Goal: Task Accomplishment & Management: Use online tool/utility

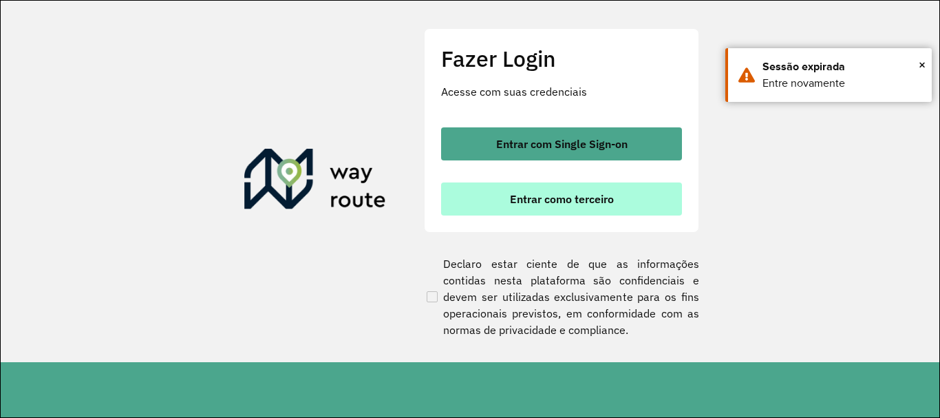
scroll to position [902, 0]
click at [502, 202] on button "Entrar como terceiro" at bounding box center [561, 198] width 241 height 33
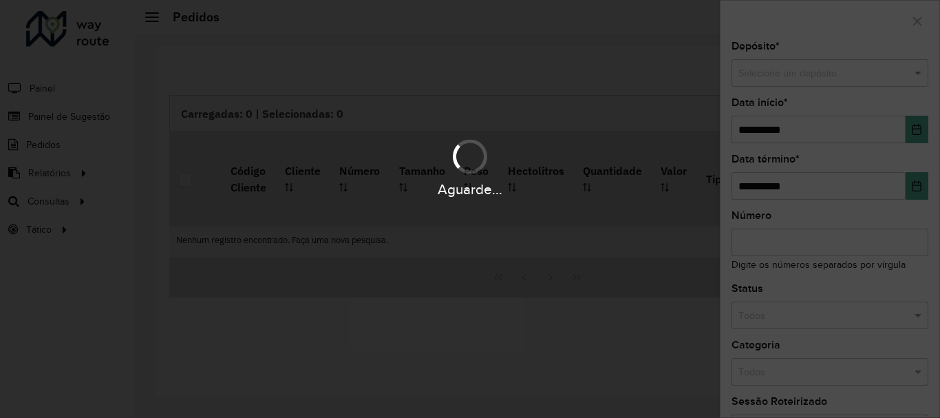
scroll to position [902, 0]
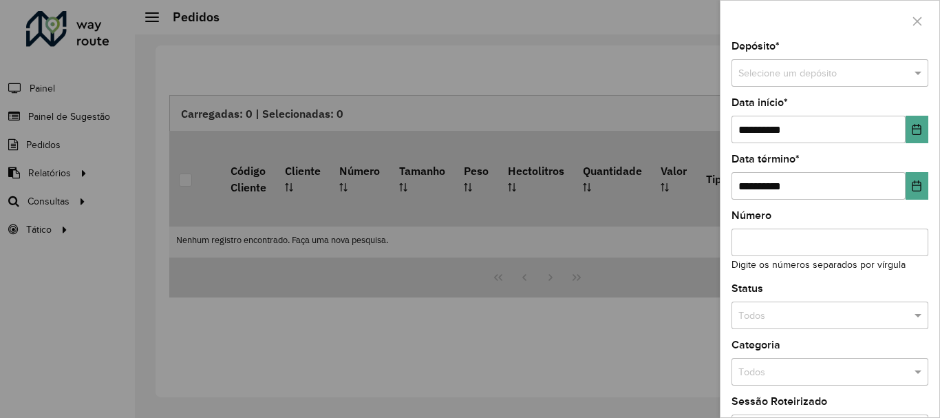
click at [57, 203] on div at bounding box center [470, 209] width 940 height 418
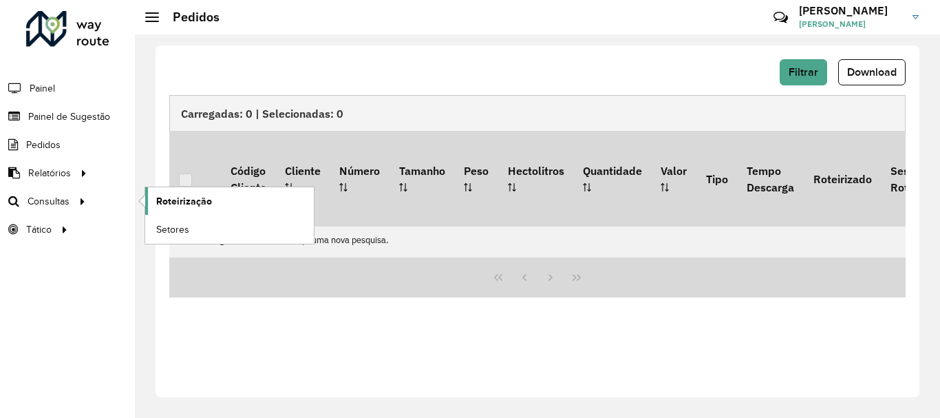
click at [205, 203] on span "Roteirização" at bounding box center [184, 201] width 56 height 14
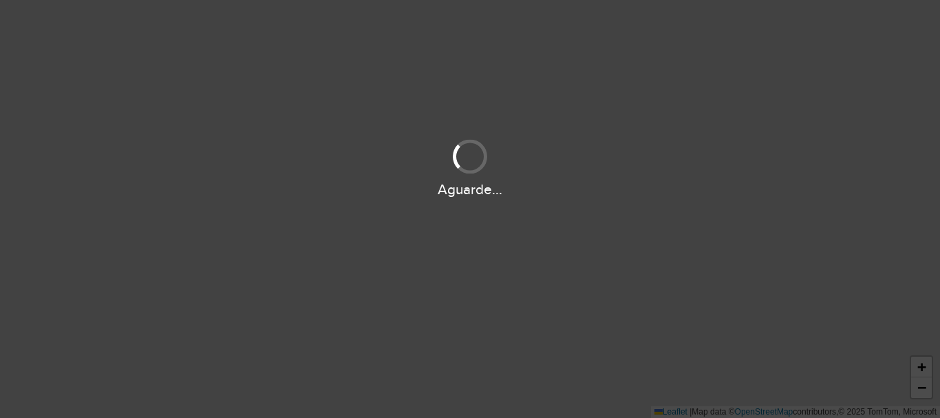
scroll to position [902, 0]
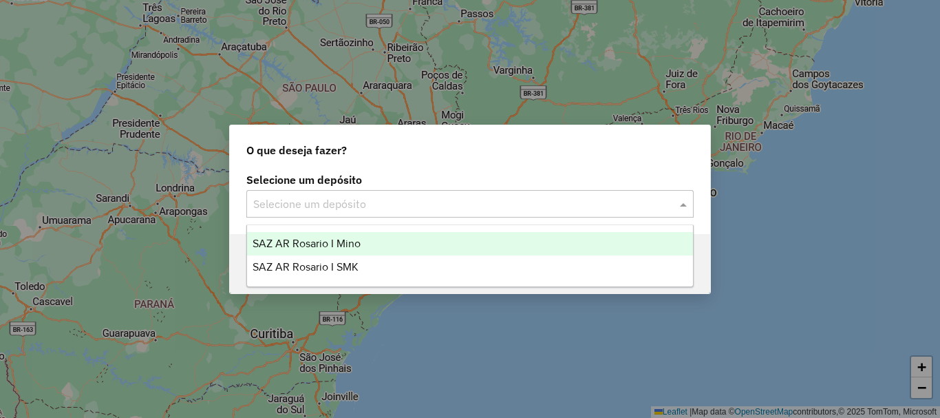
click at [685, 204] on span at bounding box center [684, 203] width 17 height 17
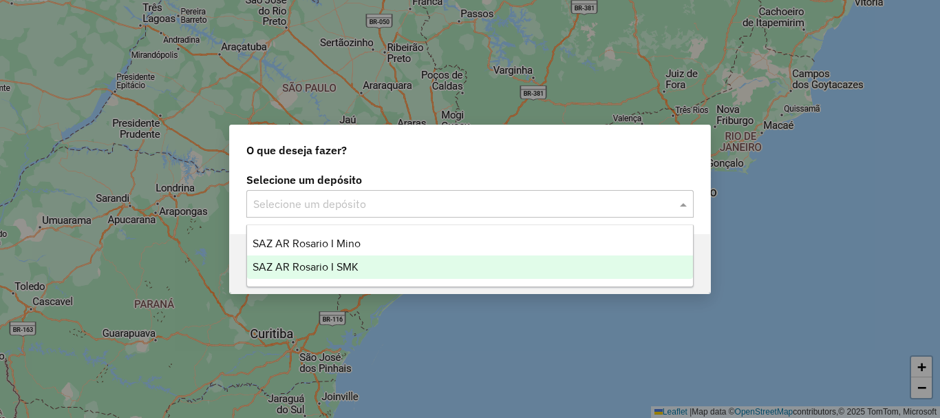
click at [306, 266] on span "SAZ AR Rosario I SMK" at bounding box center [305, 267] width 106 height 12
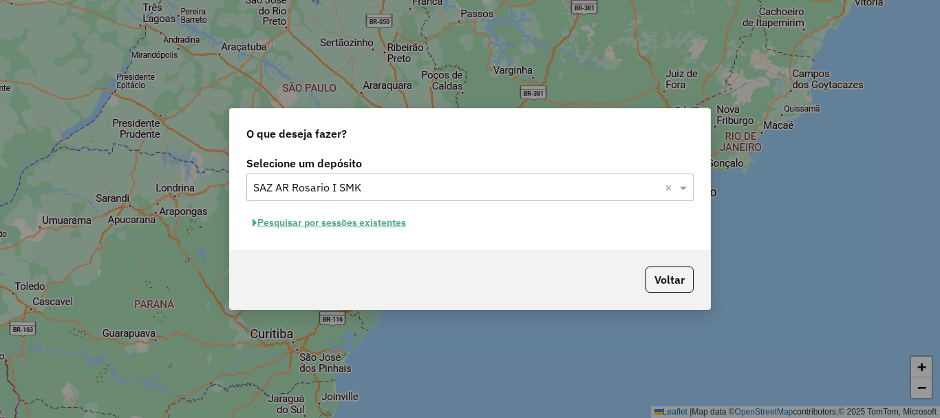
click at [307, 226] on button "Pesquisar por sessões existentes" at bounding box center [329, 222] width 166 height 21
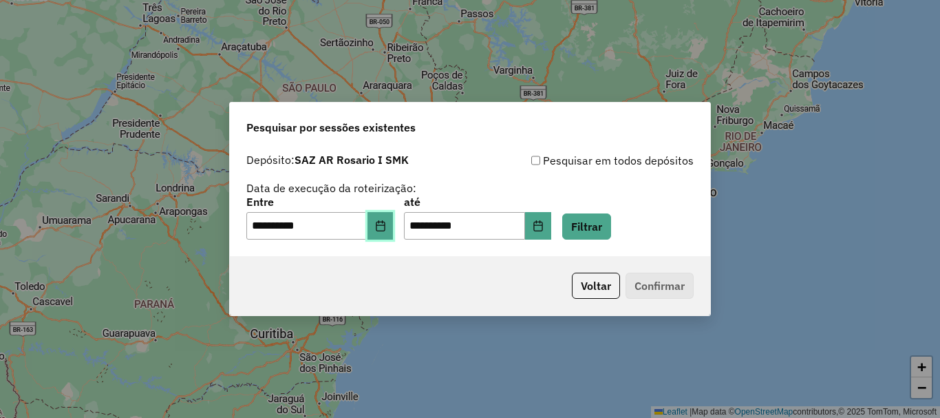
click at [389, 235] on button "Choose Date" at bounding box center [380, 226] width 26 height 28
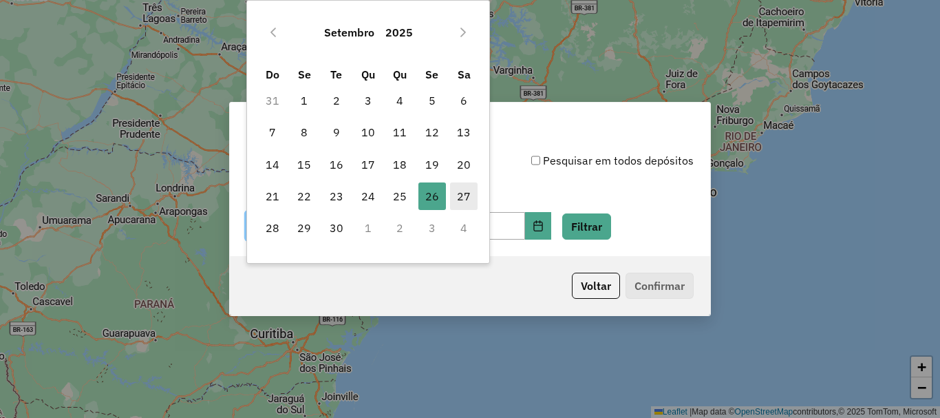
click at [464, 201] on span "27" at bounding box center [464, 196] width 28 height 28
type input "**********"
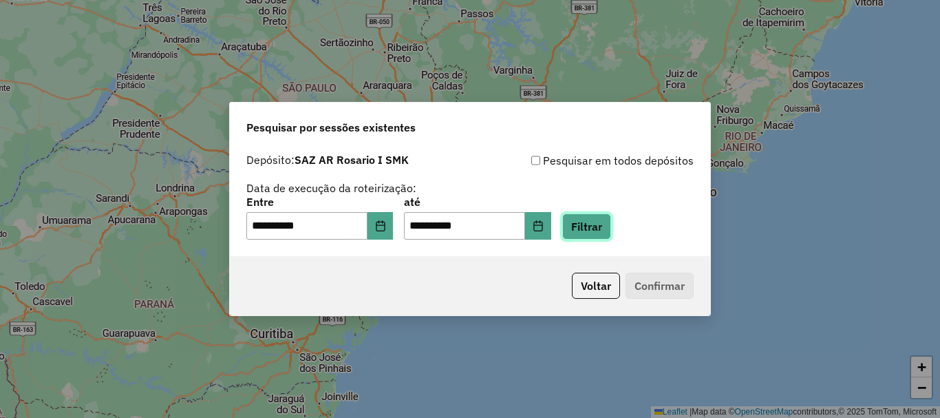
click at [611, 233] on button "Filtrar" at bounding box center [586, 226] width 49 height 26
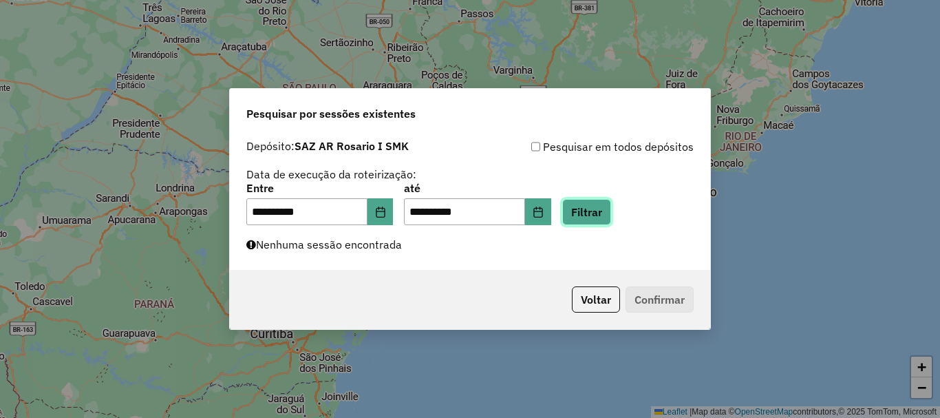
click at [611, 219] on button "Filtrar" at bounding box center [586, 212] width 49 height 26
click at [605, 214] on button "Filtrar" at bounding box center [586, 212] width 49 height 26
drag, startPoint x: 605, startPoint y: 214, endPoint x: 574, endPoint y: 216, distance: 30.3
click at [574, 216] on div "**********" at bounding box center [469, 204] width 447 height 43
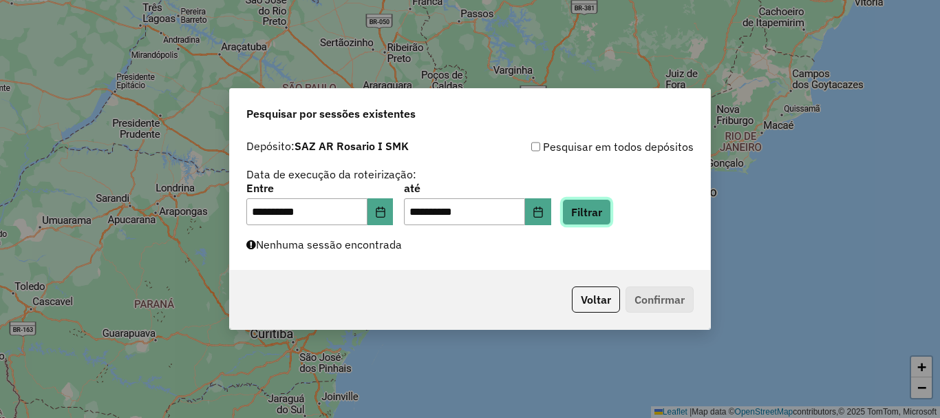
click at [595, 217] on button "Filtrar" at bounding box center [586, 212] width 49 height 26
click at [595, 227] on div "**********" at bounding box center [470, 202] width 480 height 138
click at [600, 210] on button "Filtrar" at bounding box center [586, 212] width 49 height 26
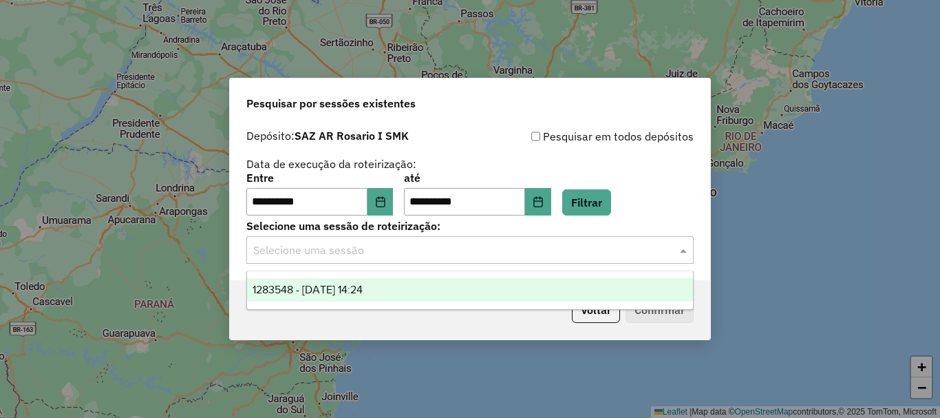
click at [684, 251] on span at bounding box center [684, 249] width 17 height 17
click at [330, 290] on span "1283548 - 27/09/2025 14:24" at bounding box center [307, 289] width 110 height 12
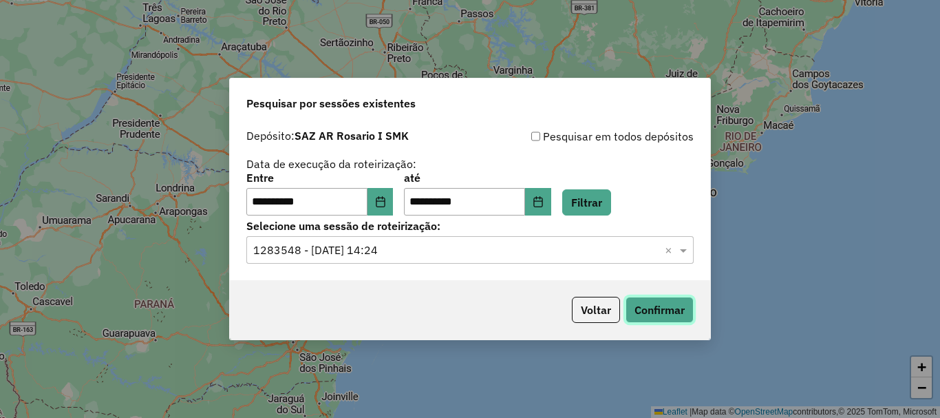
click at [638, 309] on button "Confirmar" at bounding box center [659, 310] width 68 height 26
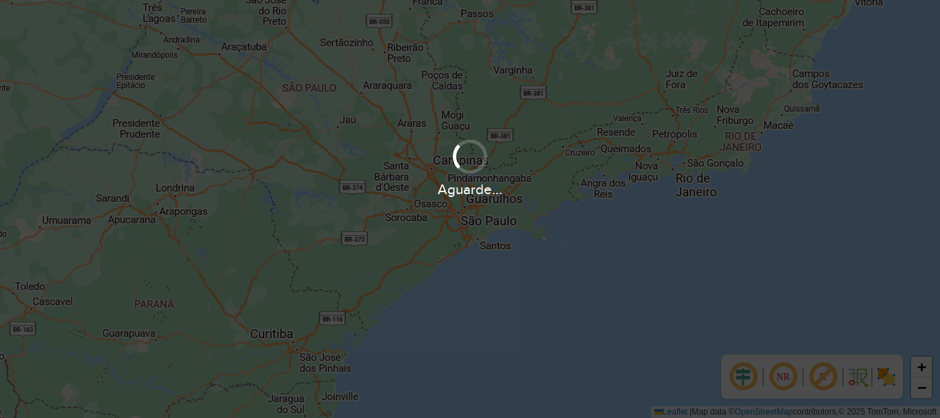
scroll to position [902, 0]
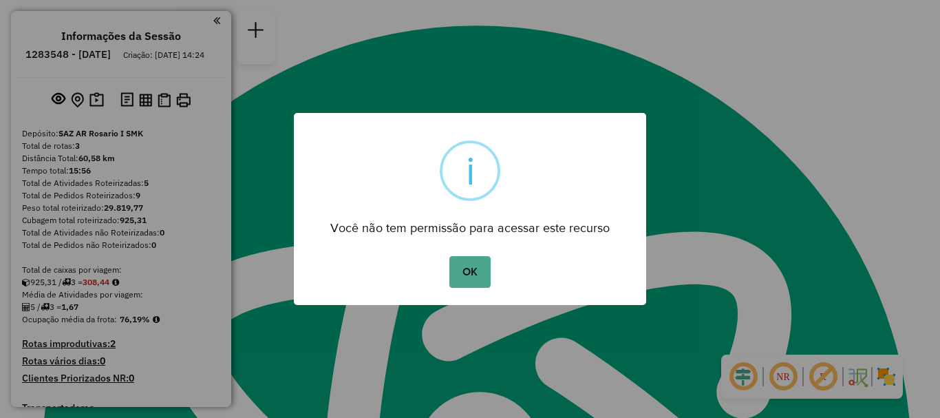
click at [462, 252] on div "OK No Cancel" at bounding box center [470, 271] width 352 height 39
click at [463, 276] on button "OK" at bounding box center [469, 272] width 41 height 32
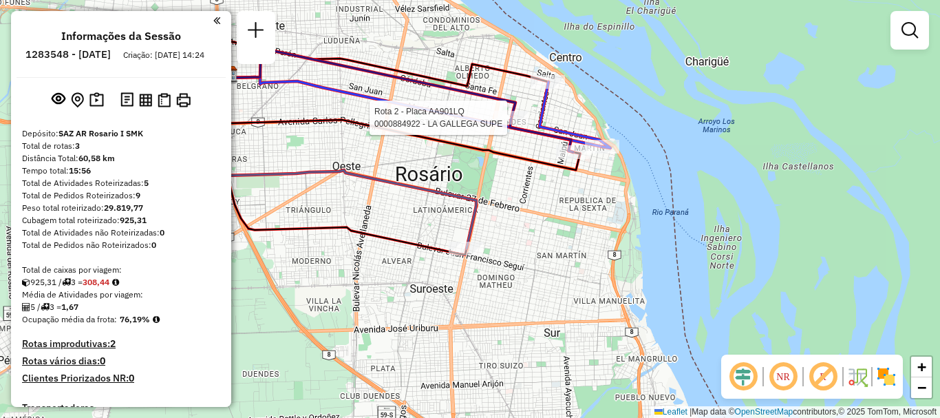
select select "**********"
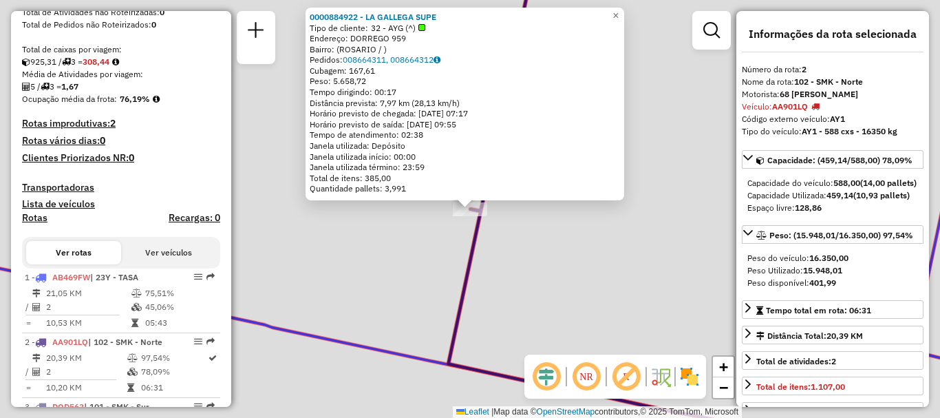
scroll to position [312, 0]
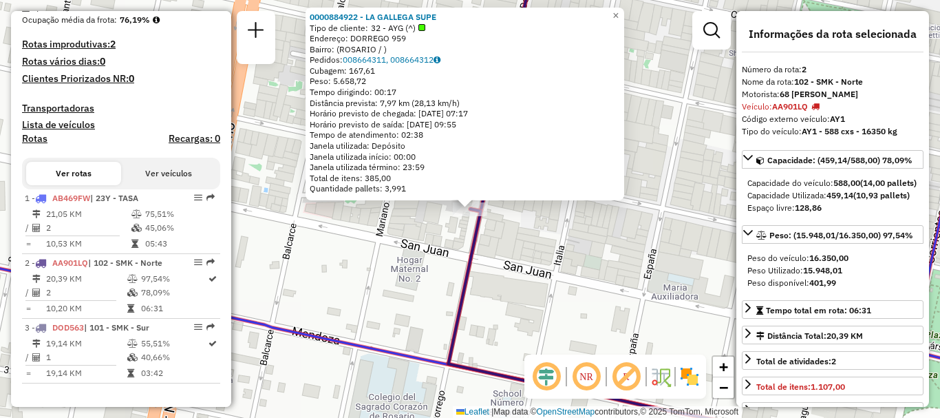
click at [438, 262] on div "0000884922 - LA GALLEGA SUPE Tipo de cliente: 32 - AYG (^) Endereço: DORREGO 95…" at bounding box center [470, 209] width 940 height 418
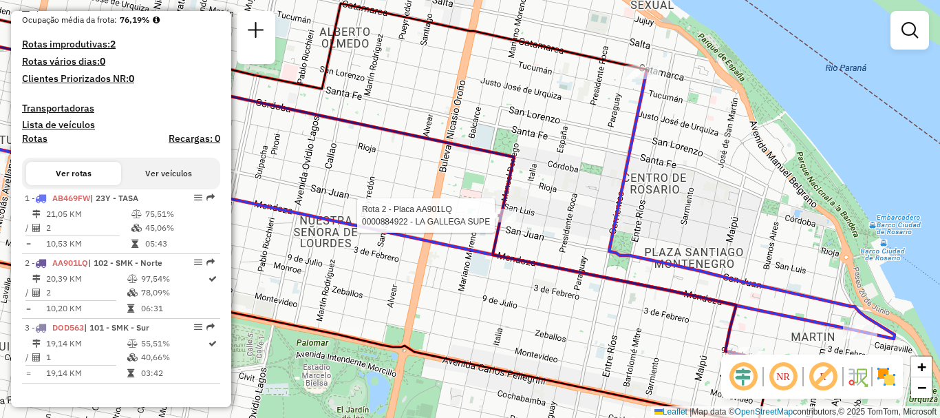
select select "**********"
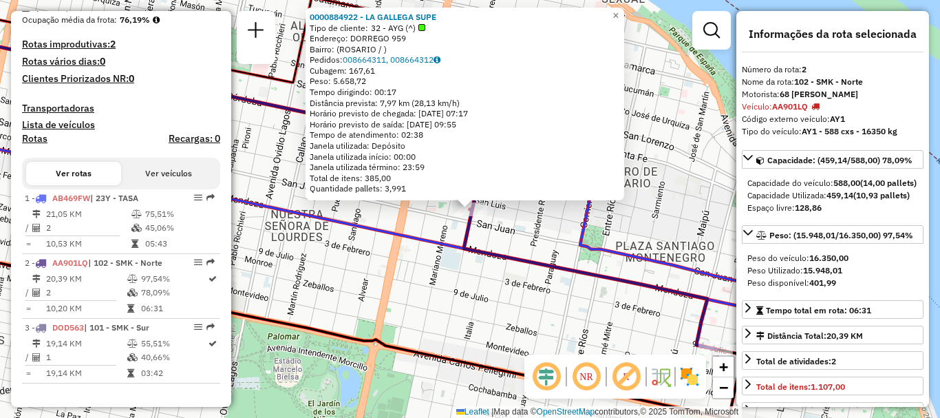
click at [499, 255] on icon at bounding box center [590, 279] width 252 height 140
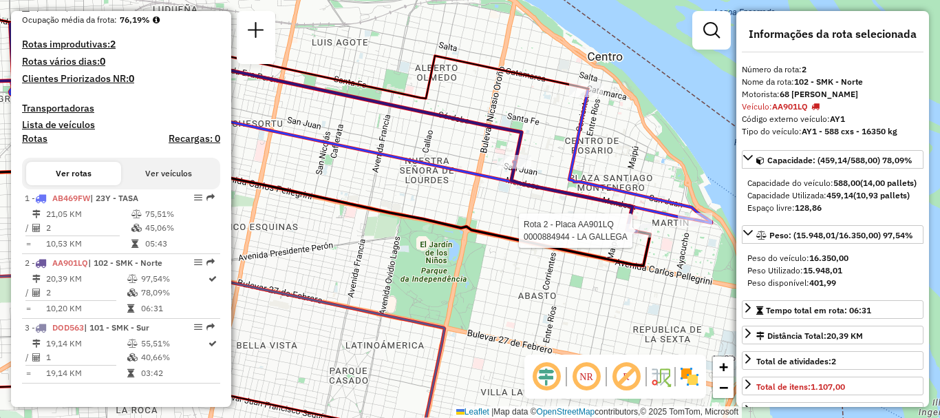
click at [632, 237] on div at bounding box center [636, 231] width 34 height 14
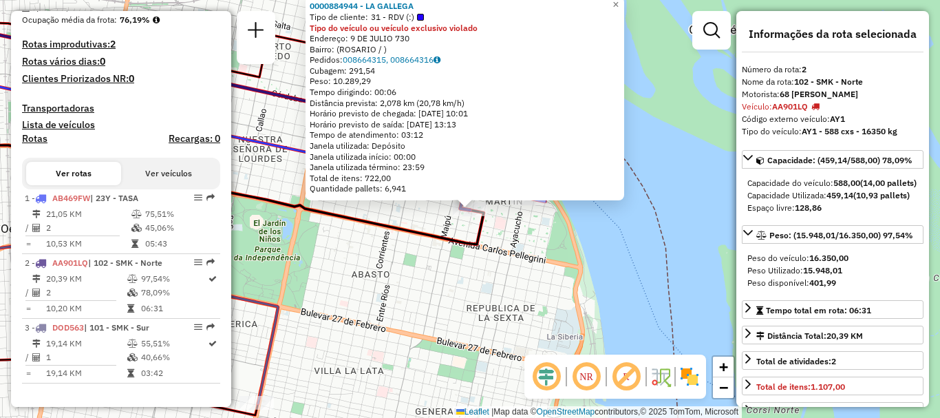
click at [512, 252] on div "0000884944 - LA GALLEGA Tipo de cliente: 31 - RDV (:) Tipo do veículo ou veícul…" at bounding box center [470, 209] width 940 height 418
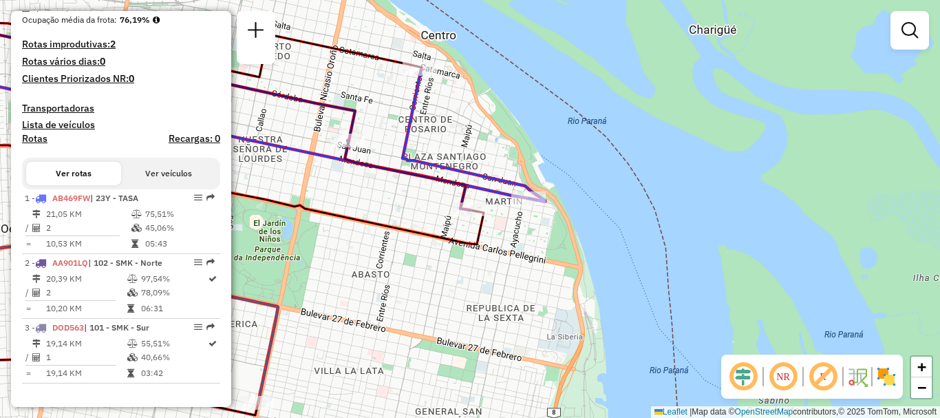
click at [531, 209] on div "Janela de atendimento Grade de atendimento Capacidade Transportadoras Veículos …" at bounding box center [470, 209] width 940 height 418
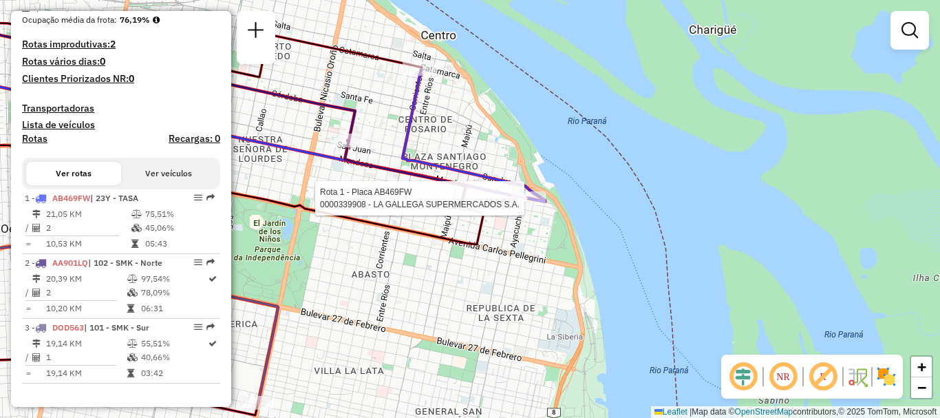
click at [529, 205] on div at bounding box center [528, 198] width 34 height 14
select select "**********"
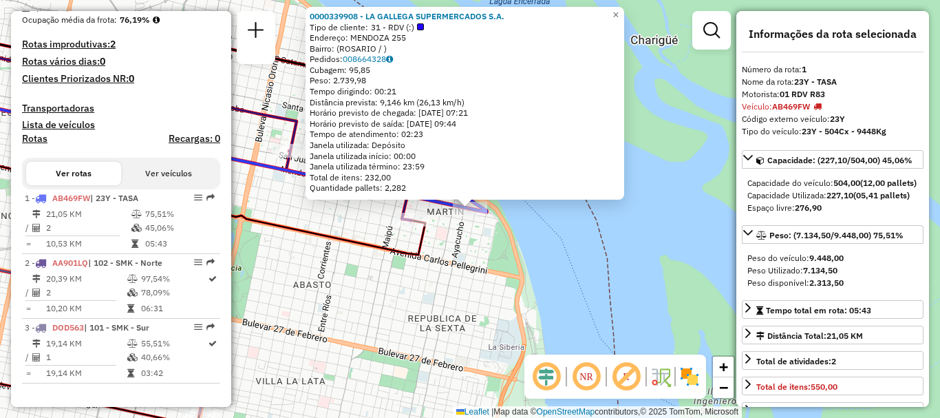
click at [542, 242] on div "0000339908 - LA GALLEGA SUPERMERCADOS S.A. Tipo de cliente: 31 - RDV (:) Endere…" at bounding box center [470, 209] width 940 height 418
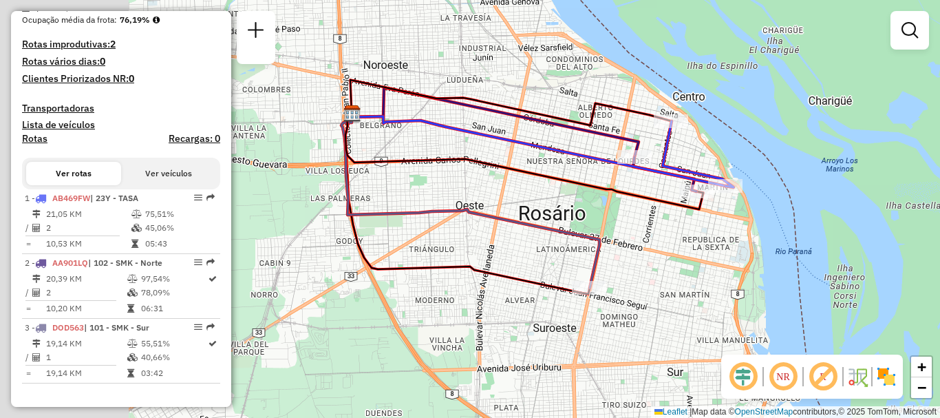
drag, startPoint x: 327, startPoint y: 272, endPoint x: 550, endPoint y: 224, distance: 228.0
click at [550, 224] on icon at bounding box center [470, 201] width 258 height 174
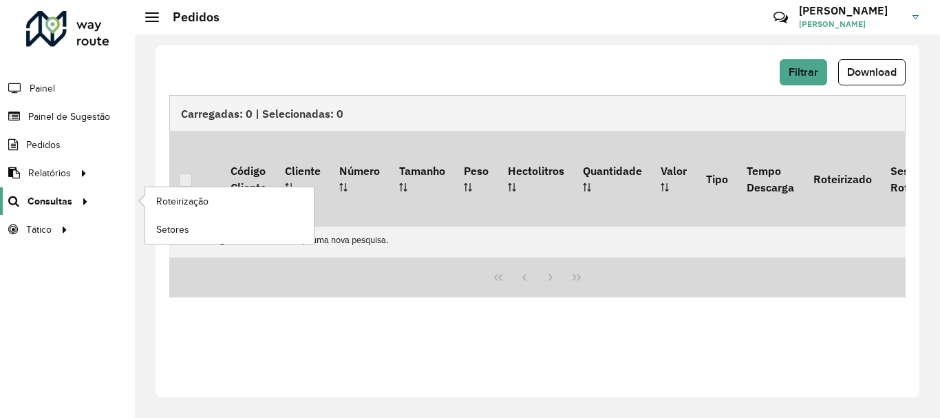
scroll to position [902, 0]
click at [73, 197] on div at bounding box center [82, 201] width 21 height 14
click at [182, 202] on span "Roteirização" at bounding box center [184, 201] width 56 height 14
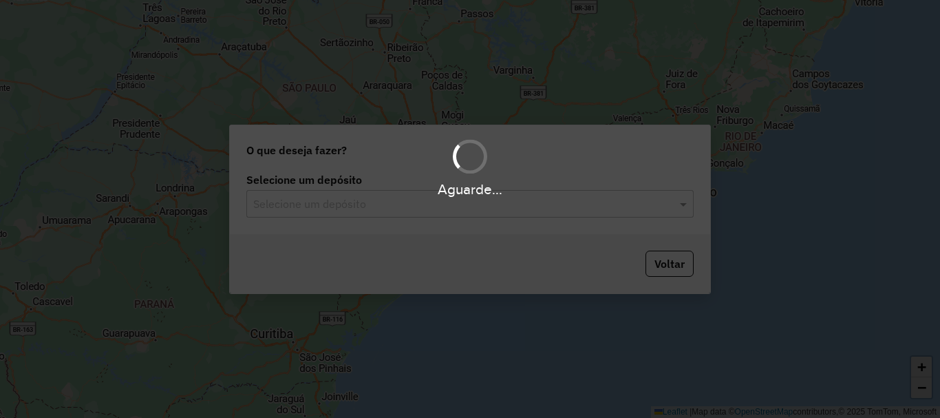
scroll to position [902, 0]
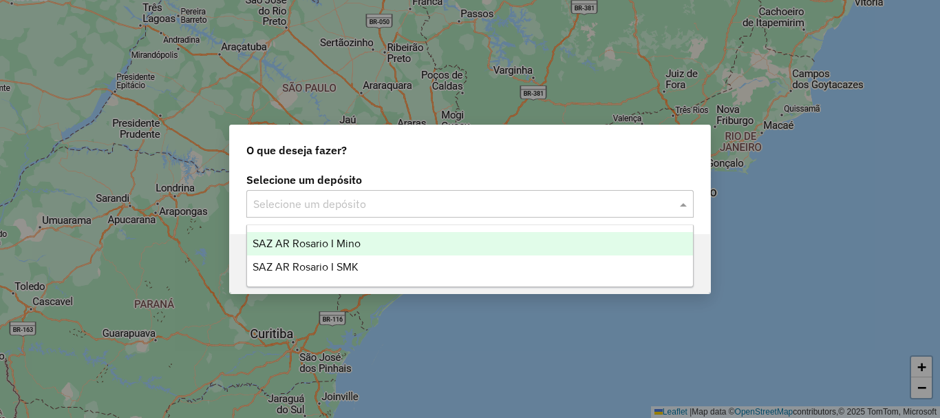
click at [687, 202] on span at bounding box center [684, 203] width 17 height 17
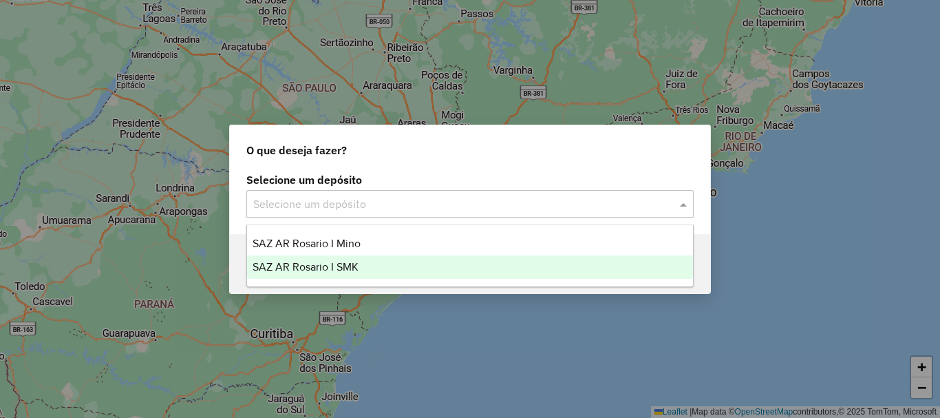
click at [336, 267] on span "SAZ AR Rosario I SMK" at bounding box center [305, 267] width 106 height 12
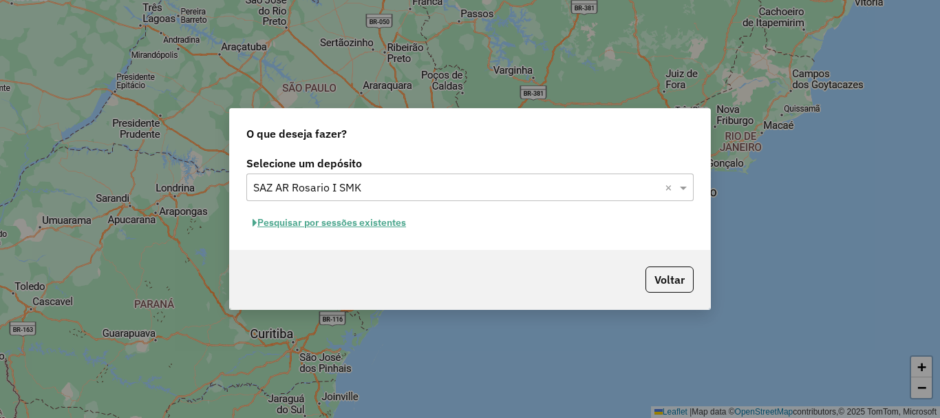
click at [332, 219] on button "Pesquisar por sessões existentes" at bounding box center [329, 222] width 166 height 21
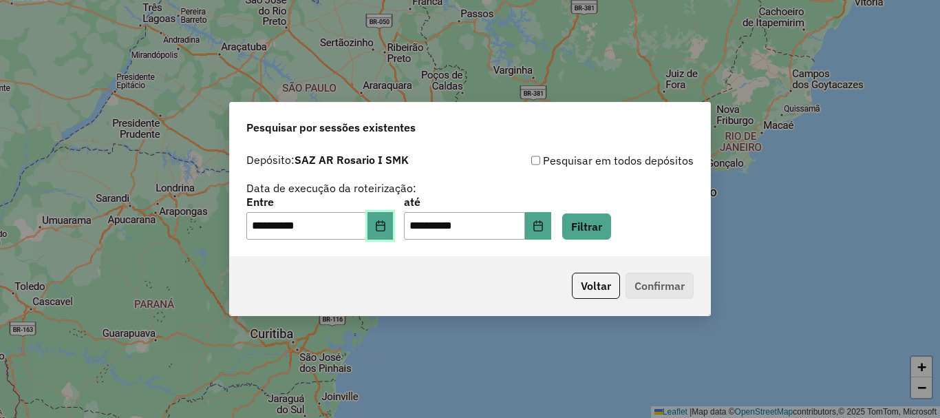
click at [394, 230] on button "Choose Date" at bounding box center [380, 226] width 26 height 28
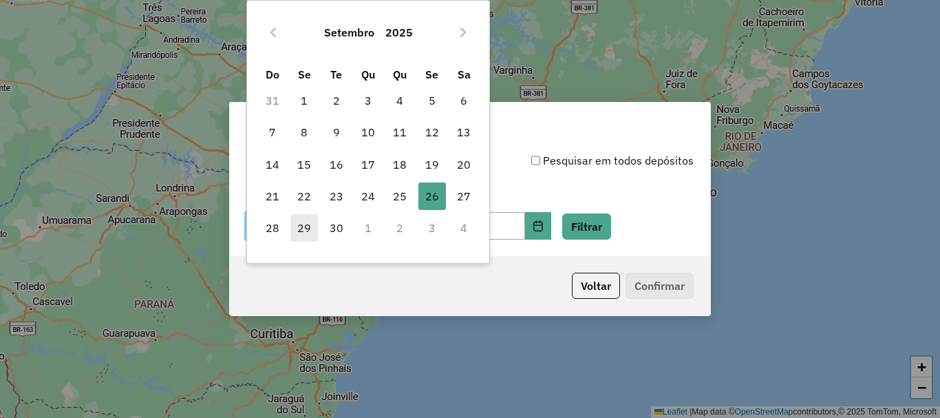
click at [303, 230] on span "29" at bounding box center [304, 228] width 28 height 28
type input "**********"
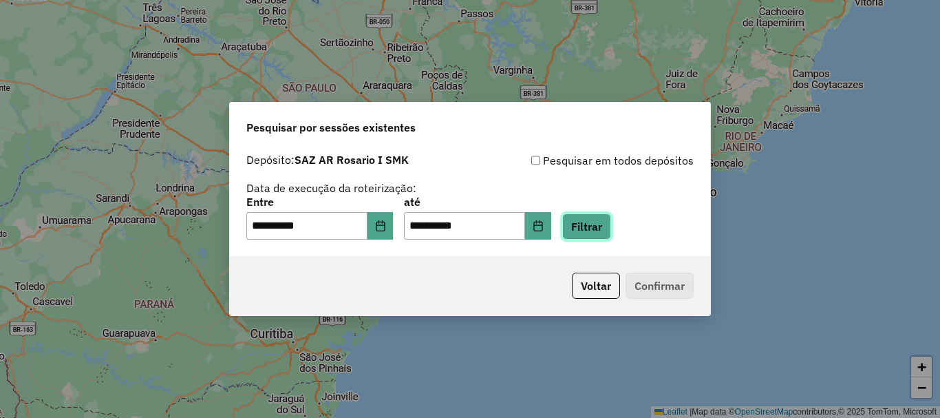
click at [606, 226] on button "Filtrar" at bounding box center [586, 226] width 49 height 26
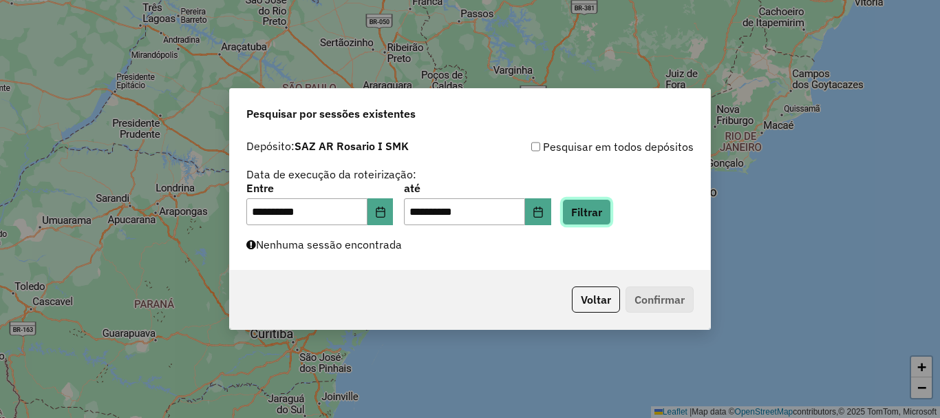
click at [607, 215] on button "Filtrar" at bounding box center [586, 212] width 49 height 26
click at [600, 212] on button "Filtrar" at bounding box center [586, 212] width 49 height 26
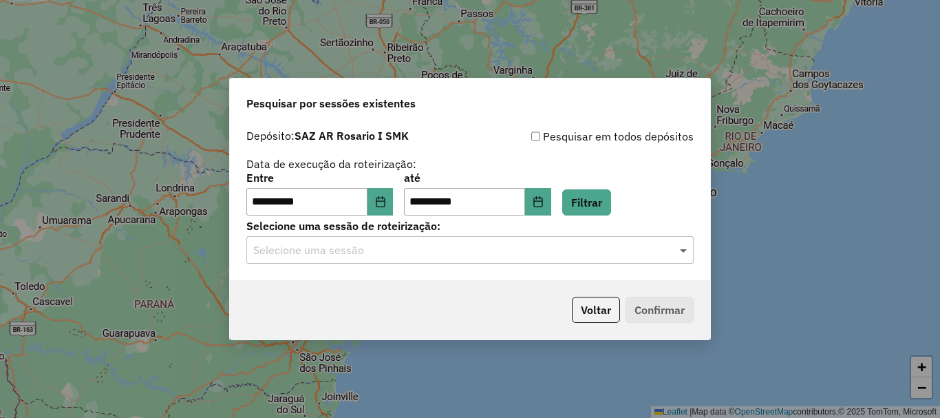
click at [682, 250] on span at bounding box center [684, 249] width 17 height 17
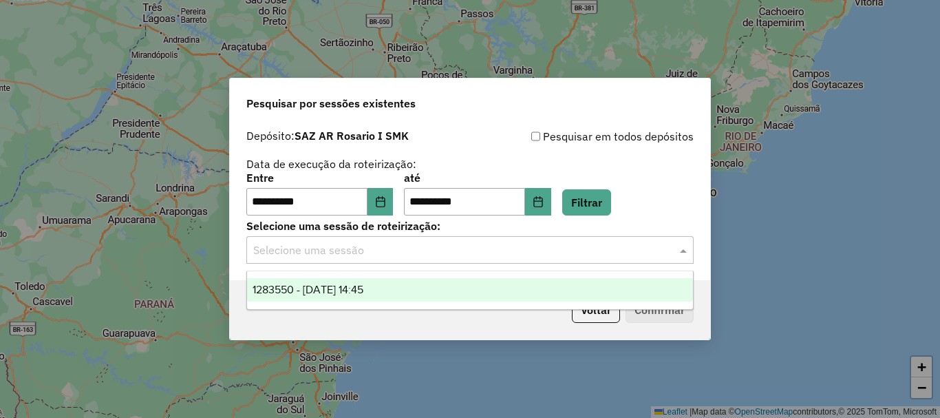
click at [363, 291] on span "1283550 - 29/09/2025 14:45" at bounding box center [307, 289] width 111 height 12
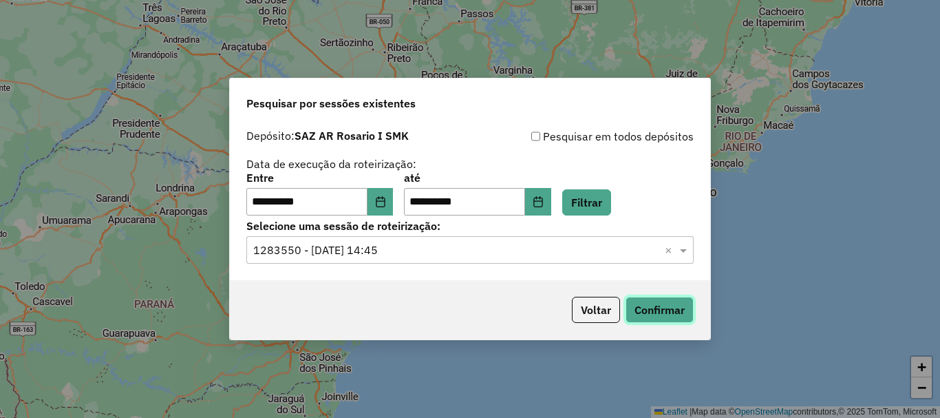
click at [660, 305] on button "Confirmar" at bounding box center [659, 310] width 68 height 26
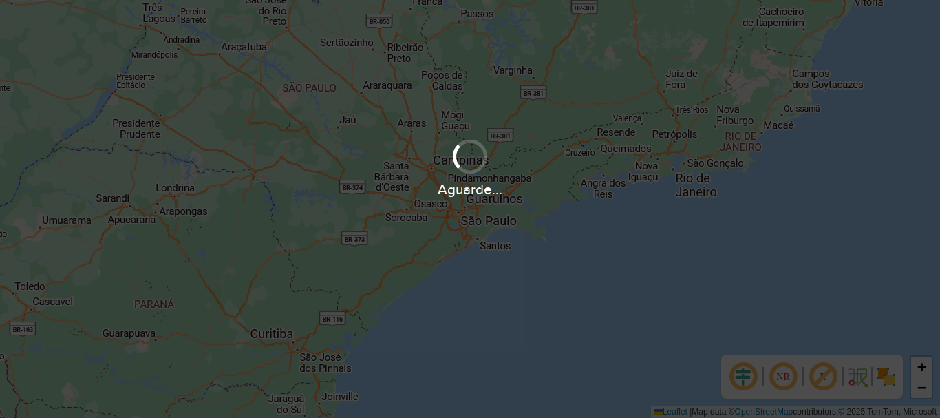
scroll to position [902, 0]
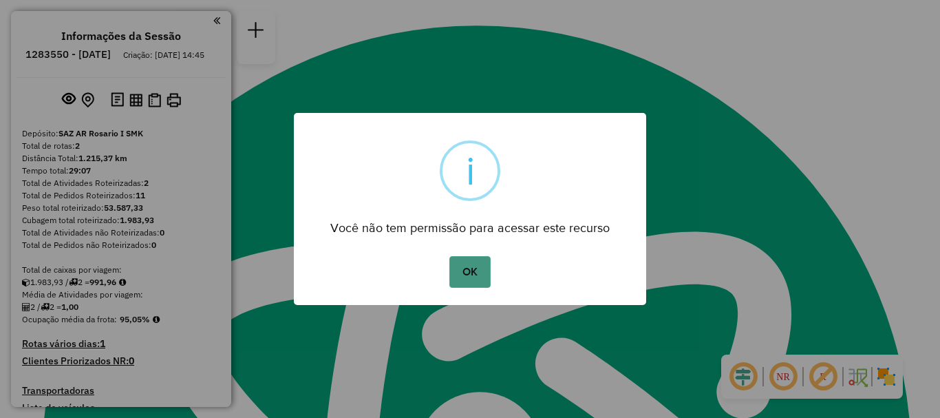
click at [473, 270] on button "OK" at bounding box center [469, 272] width 41 height 32
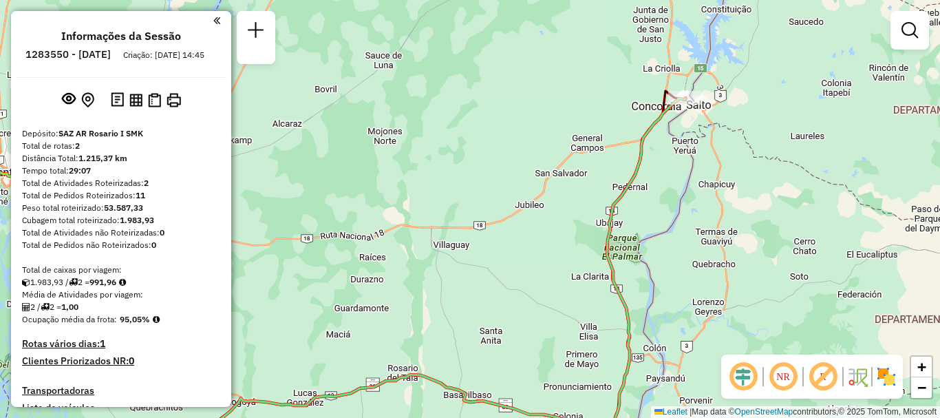
drag, startPoint x: 482, startPoint y: 265, endPoint x: 530, endPoint y: 166, distance: 110.1
click at [525, 180] on div "Janela de atendimento Grade de atendimento Capacidade Transportadoras Veículos …" at bounding box center [470, 209] width 940 height 418
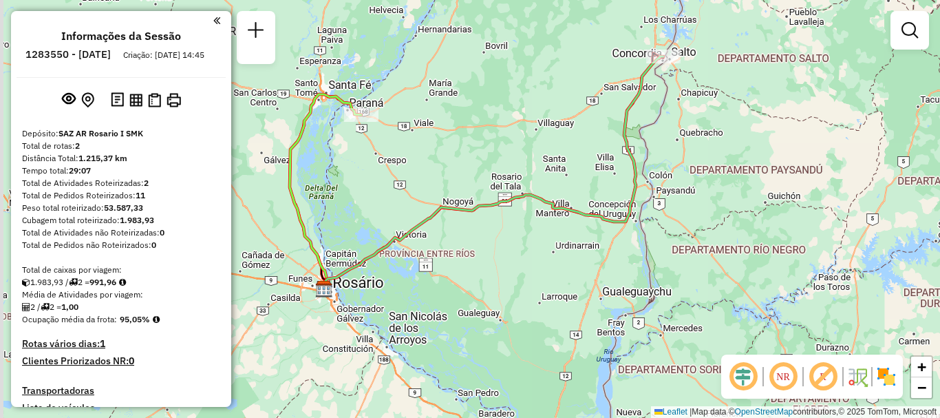
drag, startPoint x: 378, startPoint y: 280, endPoint x: 462, endPoint y: 198, distance: 117.7
click at [444, 202] on div "Janela de atendimento Grade de atendimento Capacidade Transportadoras Veículos …" at bounding box center [470, 209] width 940 height 418
